Goal: Navigation & Orientation: Find specific page/section

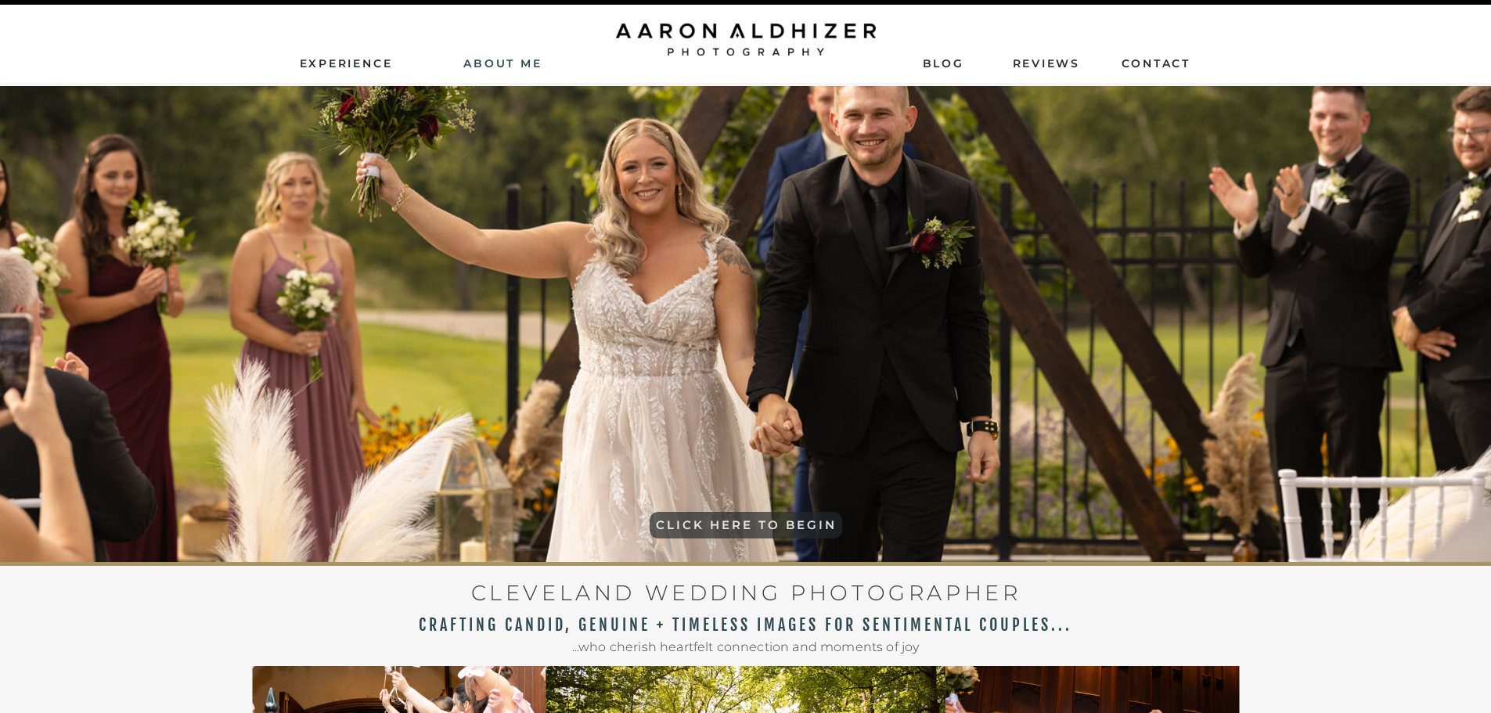
click at [497, 61] on nav "AbouT ME" at bounding box center [503, 63] width 111 height 14
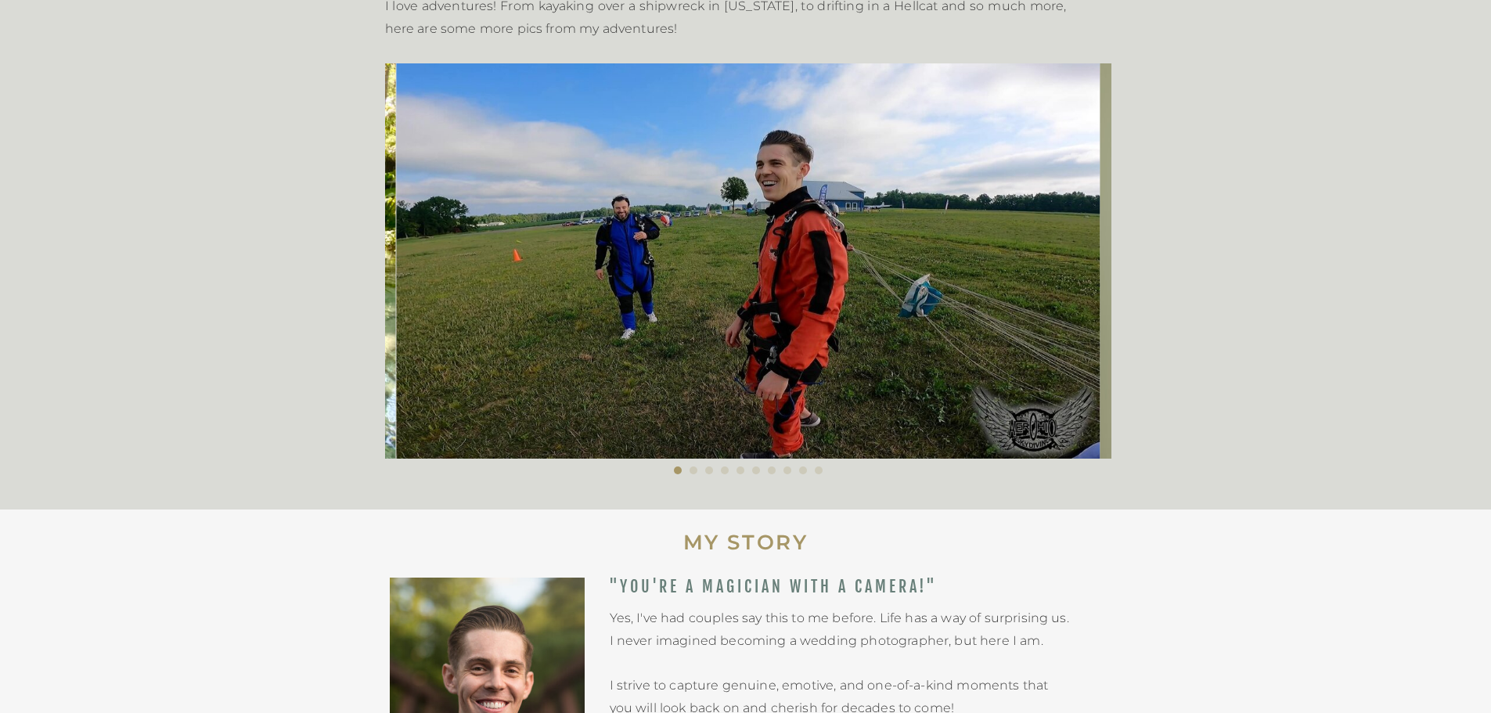
scroll to position [548, 0]
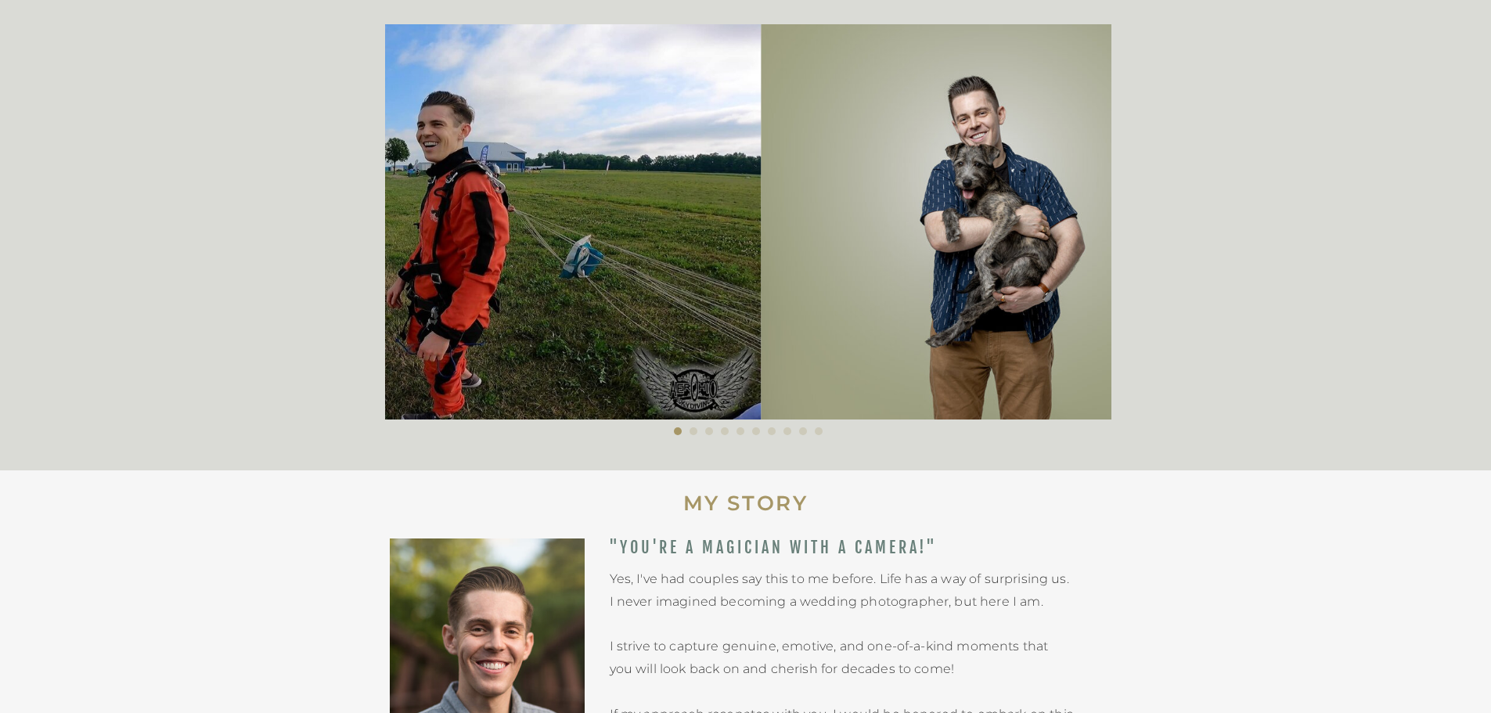
click at [575, 313] on img at bounding box center [409, 221] width 704 height 395
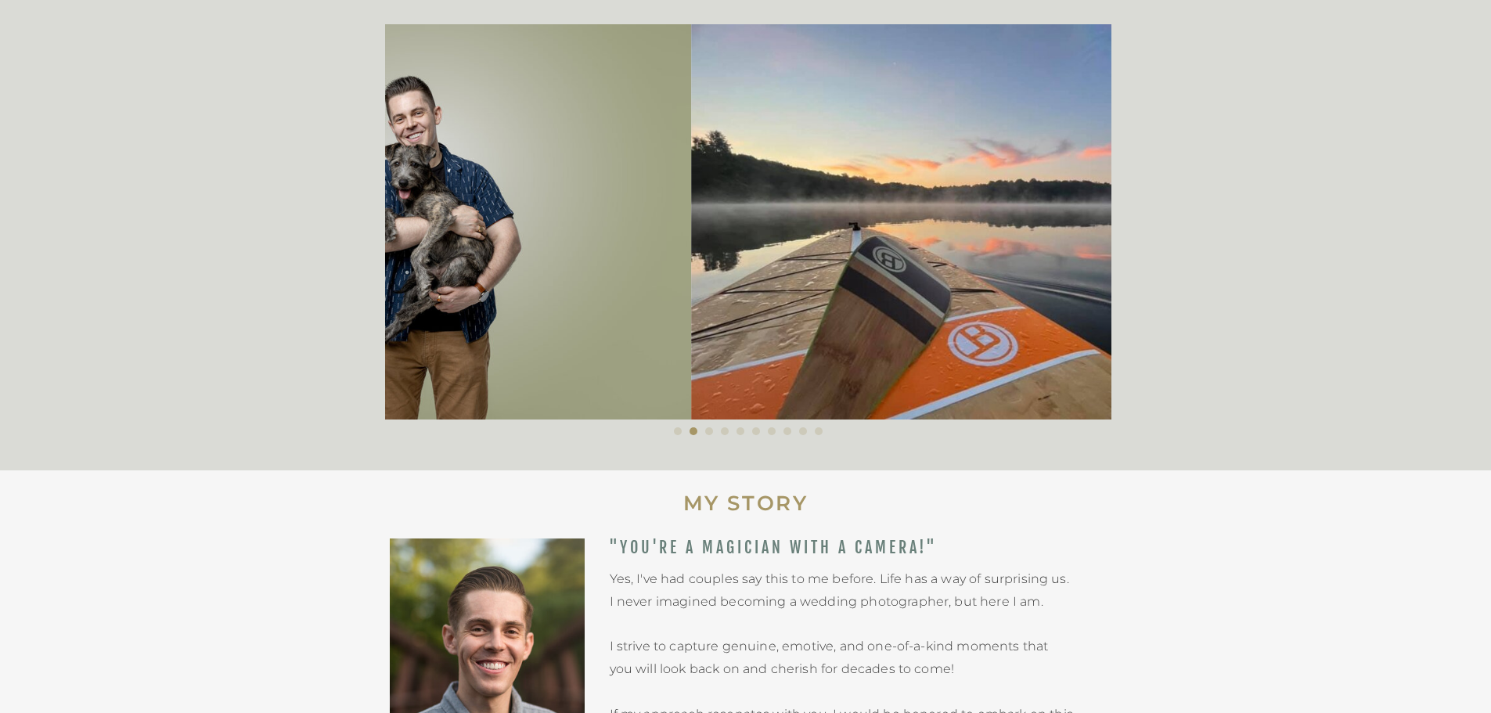
click at [456, 278] on img at bounding box center [444, 221] width 494 height 395
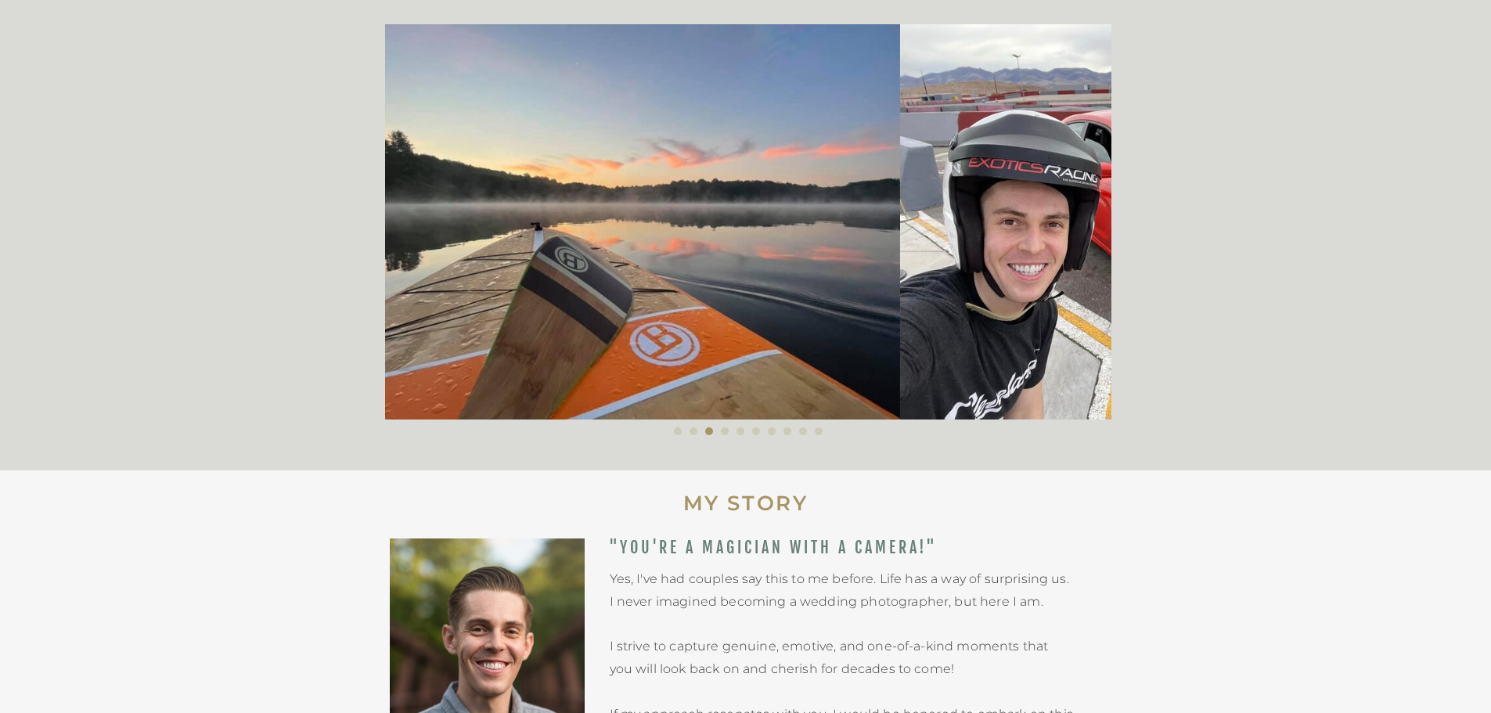
click at [538, 274] on img at bounding box center [636, 221] width 527 height 395
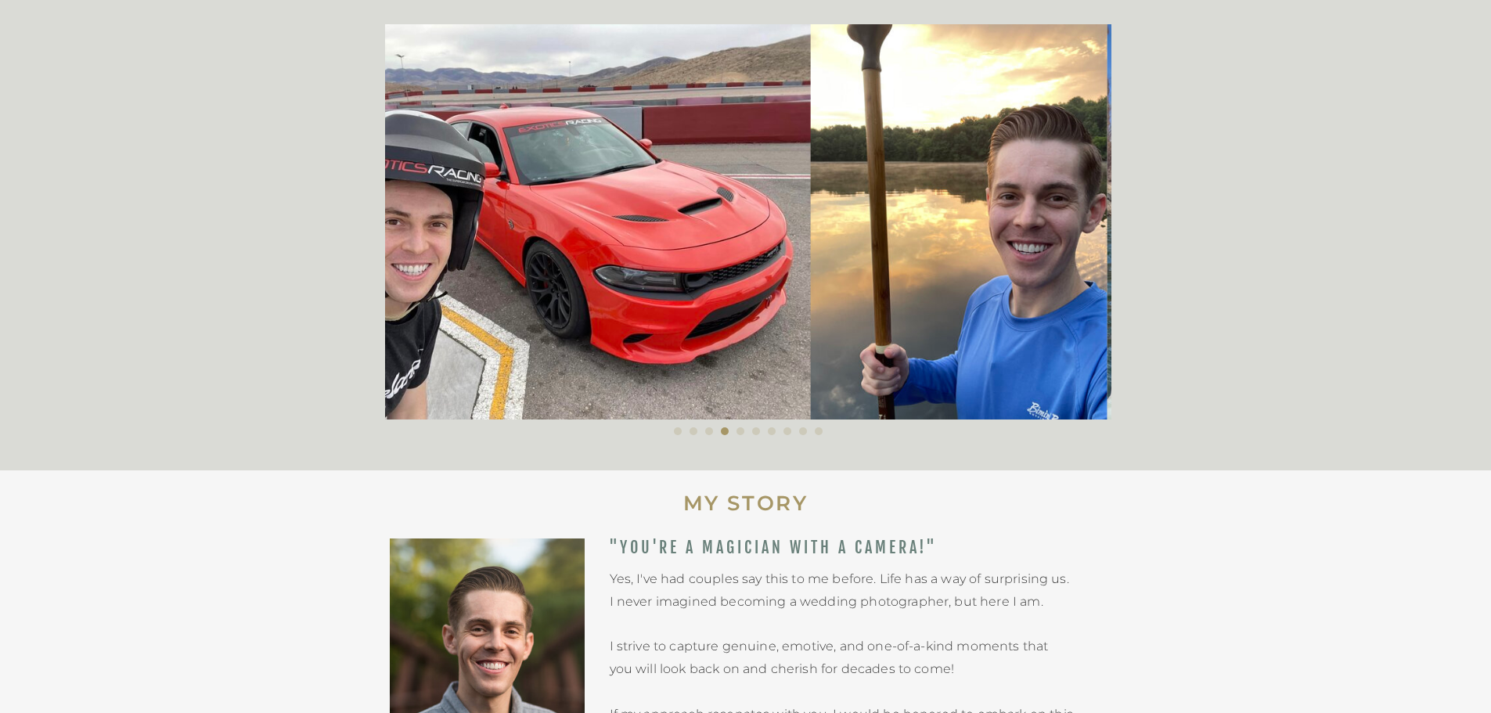
click at [472, 253] on img at bounding box center [547, 221] width 527 height 395
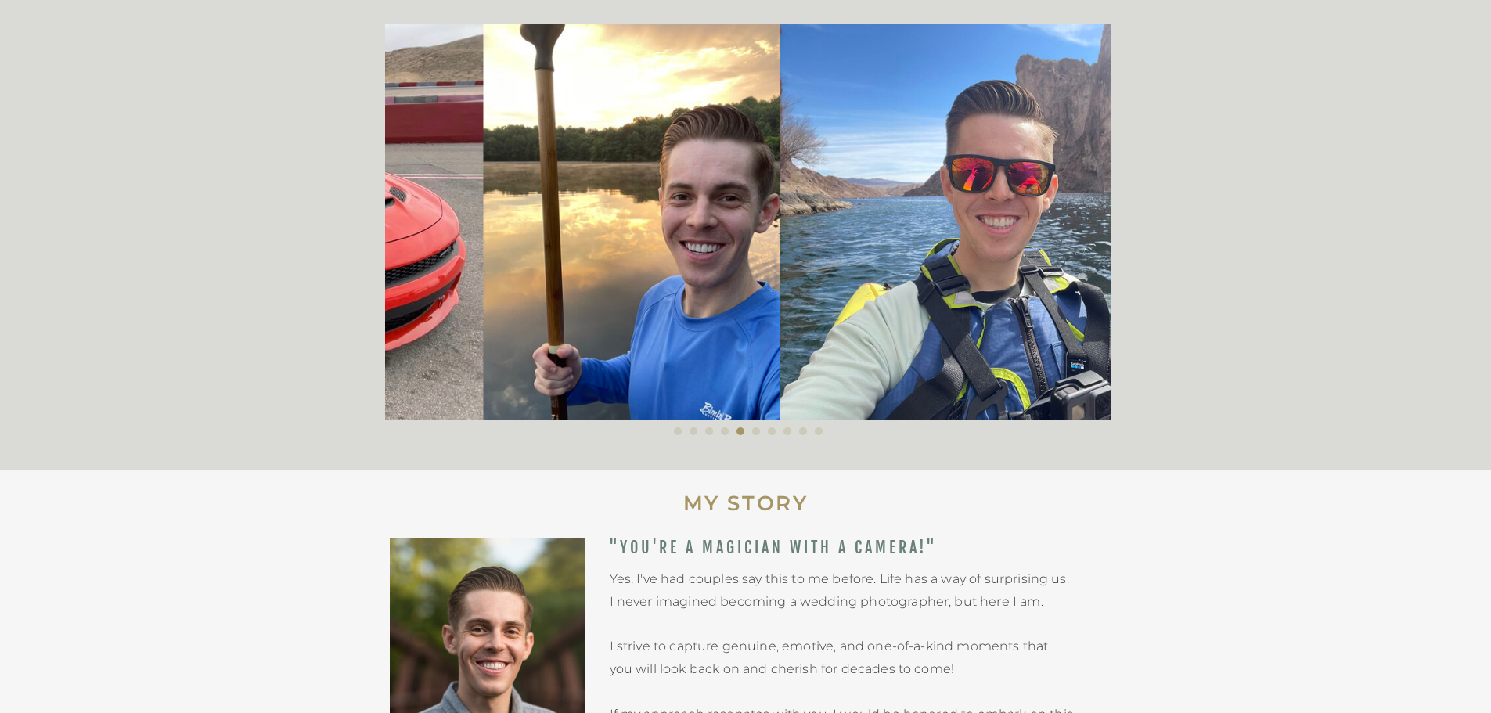
click at [781, 241] on img at bounding box center [1044, 221] width 527 height 395
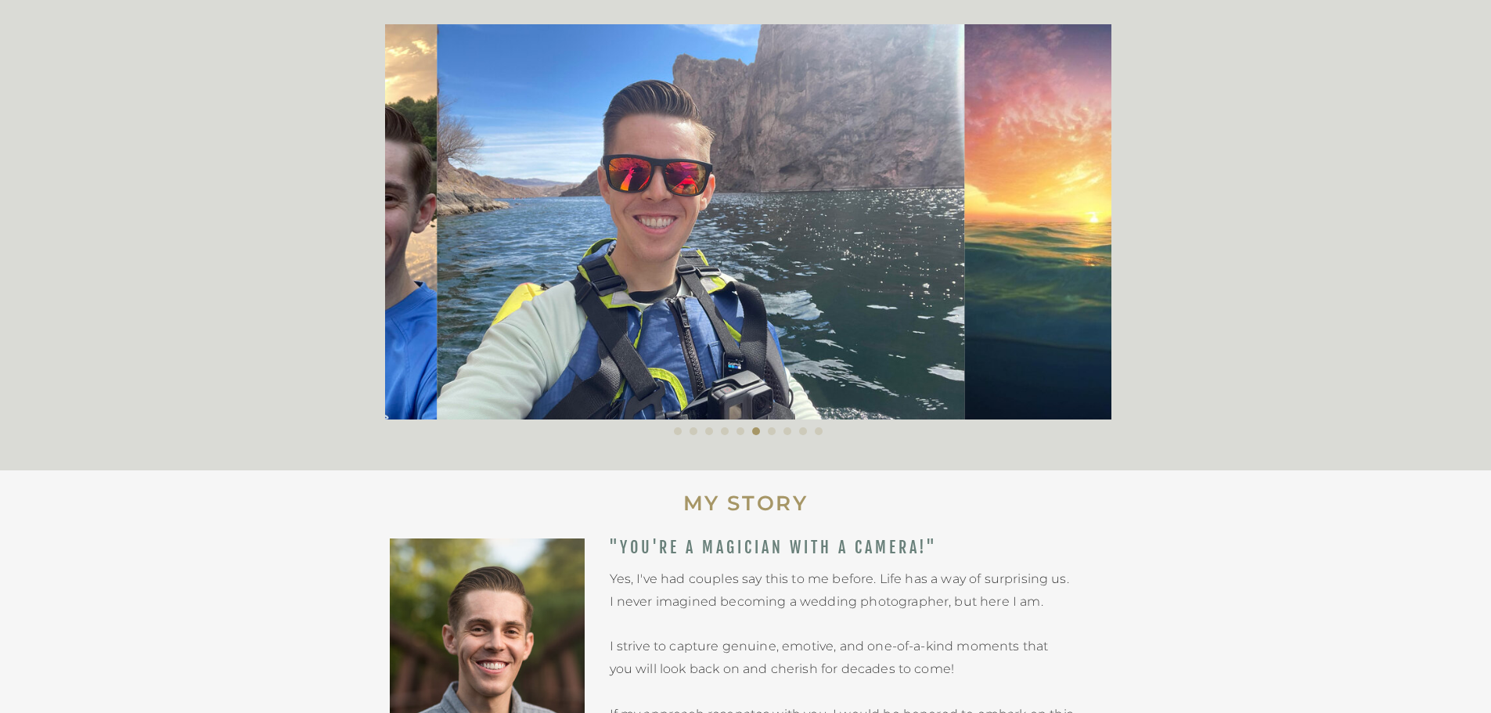
click at [597, 211] on img at bounding box center [701, 221] width 527 height 395
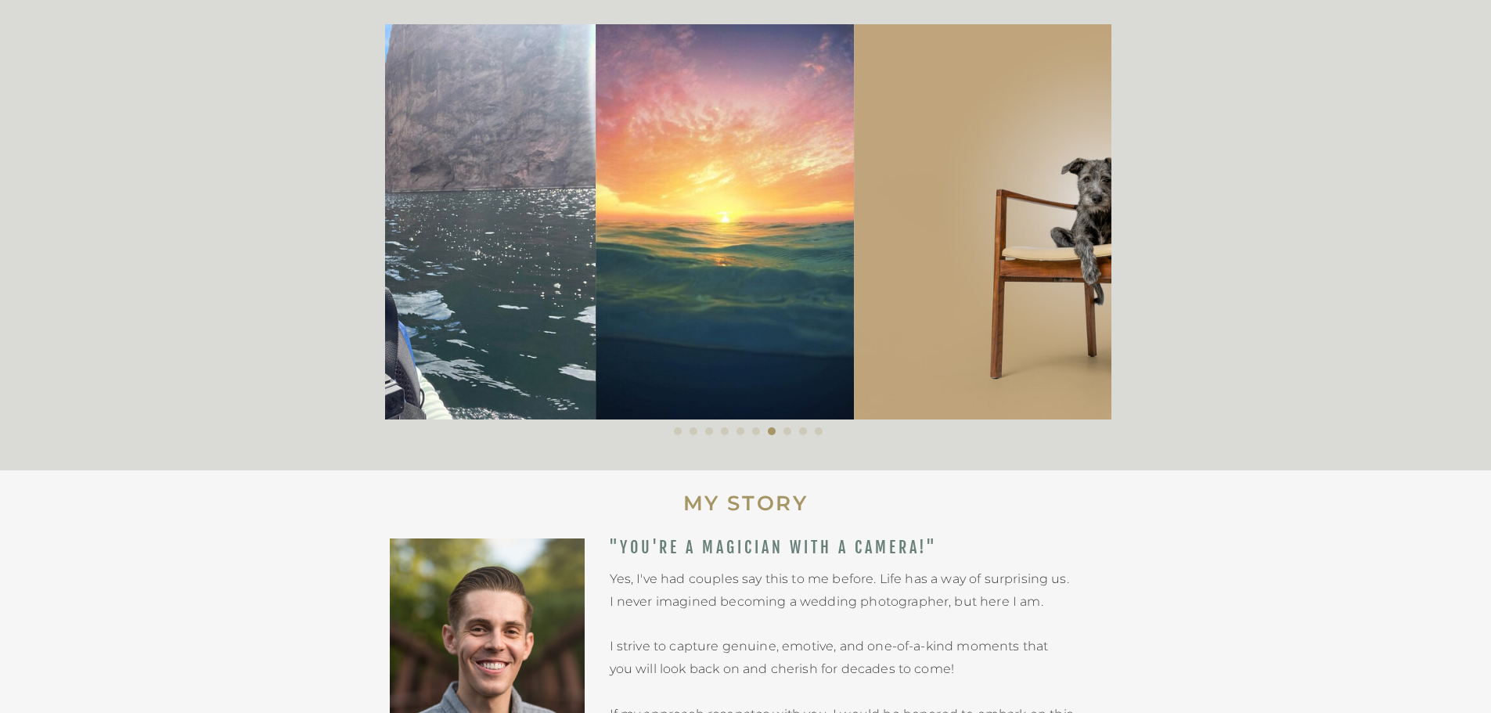
click at [855, 217] on img at bounding box center [1102, 221] width 494 height 395
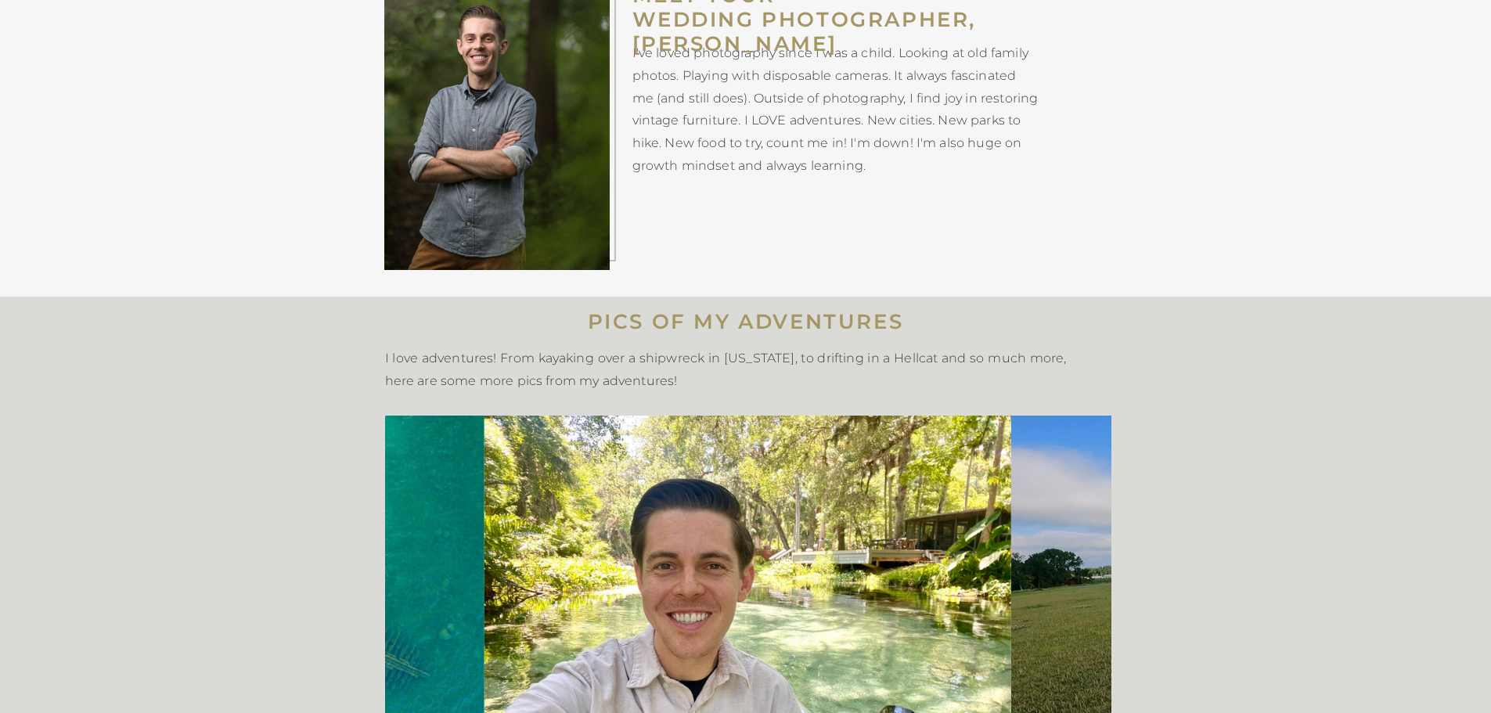
scroll to position [0, 0]
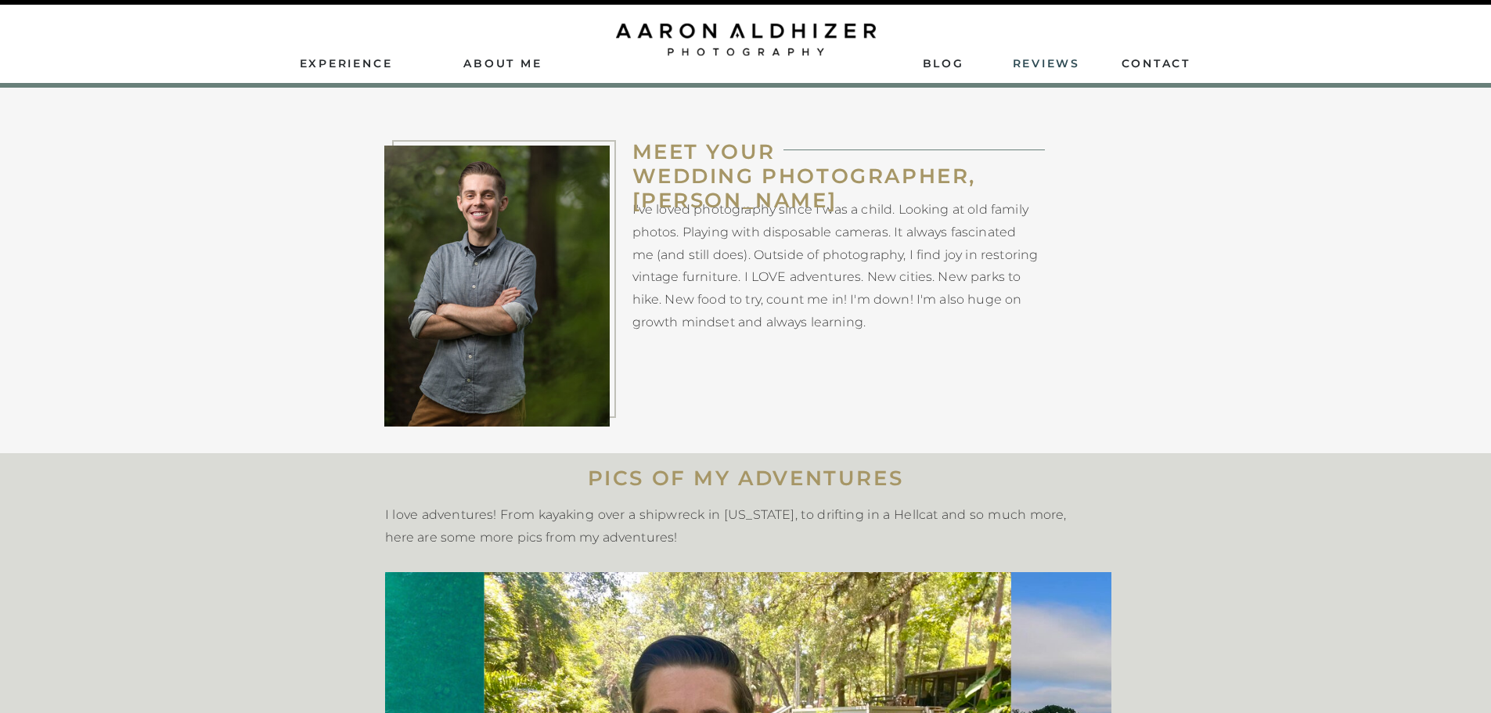
click at [1060, 61] on nav "ReviEws" at bounding box center [1048, 63] width 70 height 14
